Goal: Task Accomplishment & Management: Use online tool/utility

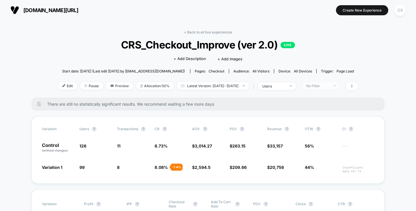
click at [329, 86] on div "No Filter" at bounding box center [317, 86] width 23 height 4
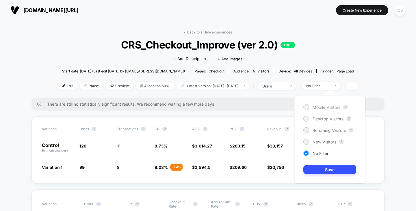
click at [316, 106] on span "Mobile Visitors" at bounding box center [326, 107] width 28 height 5
click at [326, 170] on button "Save" at bounding box center [329, 170] width 53 height 10
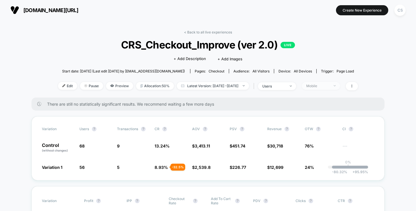
click at [322, 88] on span "Mobile" at bounding box center [321, 86] width 38 height 8
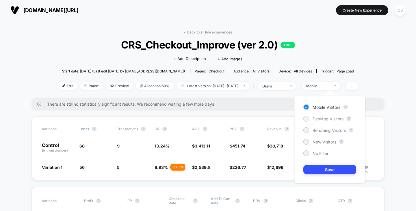
click at [313, 118] on span "Desktop Visitors" at bounding box center [327, 118] width 31 height 5
click at [327, 168] on button "Save" at bounding box center [329, 170] width 53 height 10
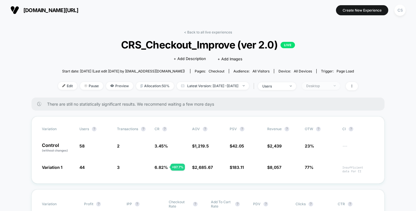
click at [321, 86] on div "Desktop" at bounding box center [317, 86] width 23 height 4
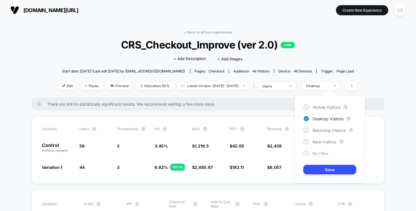
click at [314, 150] on div "No Filter" at bounding box center [315, 153] width 25 height 6
click at [319, 163] on div "Mobile Visitors ? Desktop Visitors ? Returning Visitors ? New Visitors ? No Fil…" at bounding box center [329, 139] width 71 height 88
click at [320, 166] on button "Save" at bounding box center [329, 170] width 53 height 10
